Goal: Find specific page/section: Find specific page/section

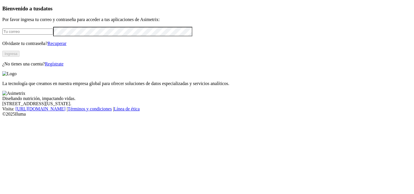
type input "jonny.monsalve@premexcorp.com"
click at [20, 57] on button "Ingresa" at bounding box center [10, 54] width 17 height 6
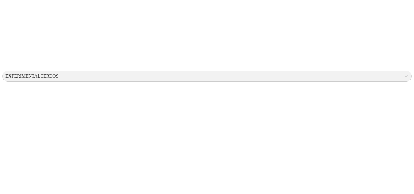
scroll to position [162, 0]
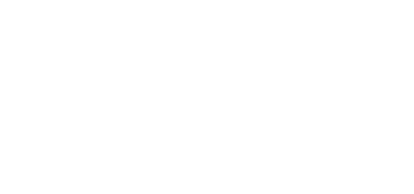
scroll to position [341, 0]
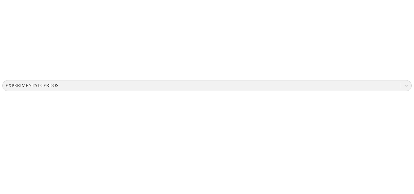
scroll to position [179, 0]
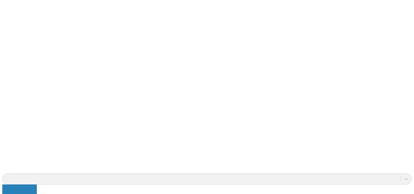
scroll to position [416, 0]
